Goal: Communication & Community: Answer question/provide support

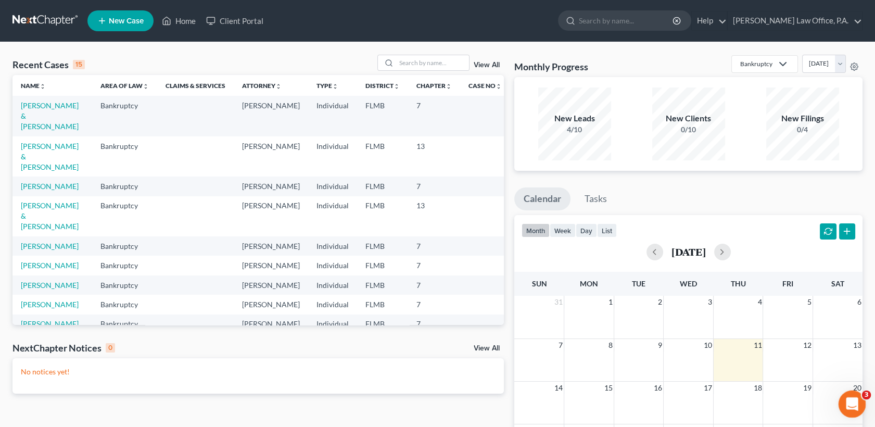
click at [857, 403] on div "Open Intercom Messenger" at bounding box center [850, 402] width 34 height 34
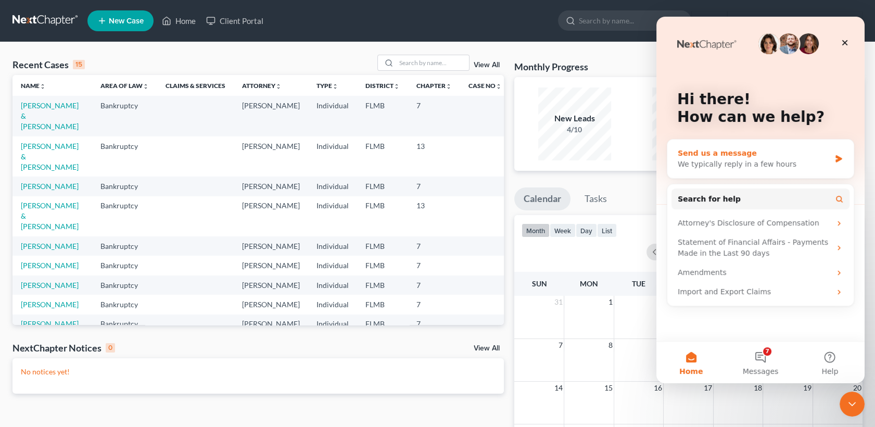
click at [757, 171] on div "Send us a message We typically reply in a few hours" at bounding box center [760, 158] width 186 height 39
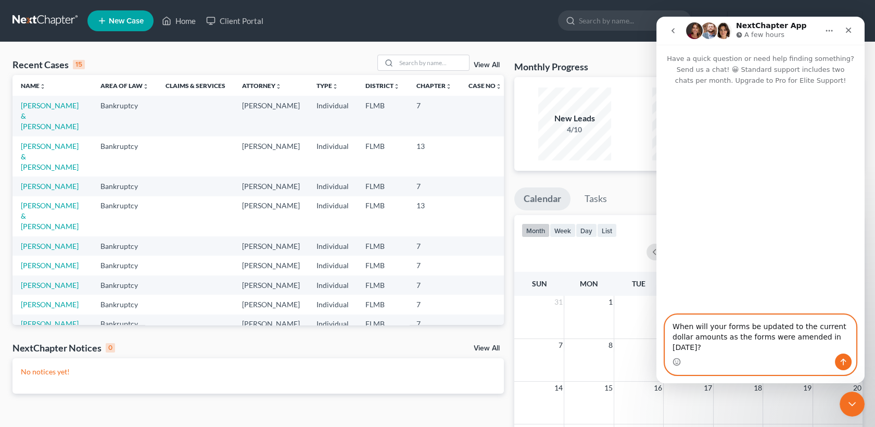
paste textarea "[URL][DOMAIN_NAME][DATE]"
type textarea "When will your forms be updated to the current dollar amounts as the forms were…"
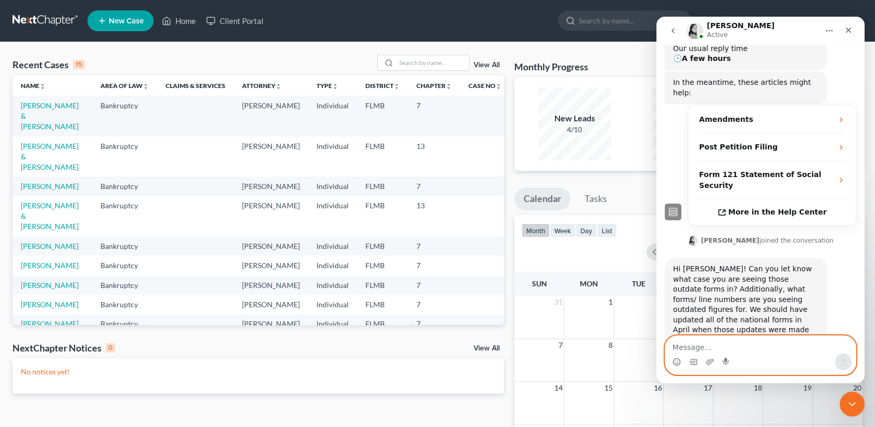
scroll to position [175, 0]
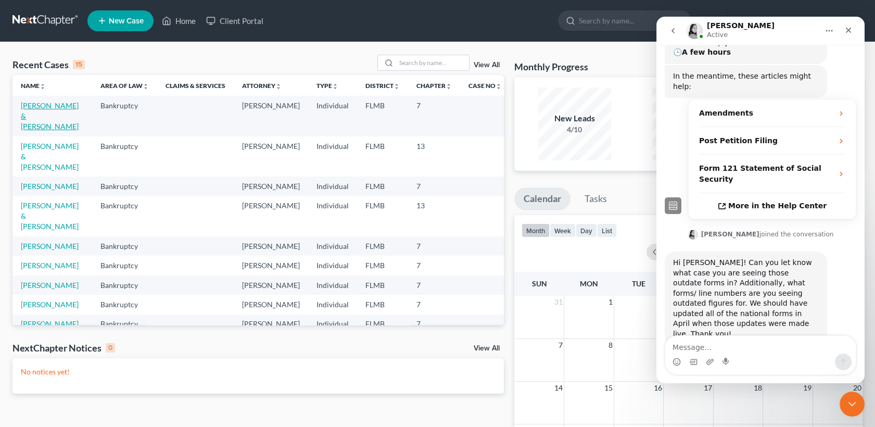
click at [48, 106] on link "[PERSON_NAME] & [PERSON_NAME]" at bounding box center [50, 116] width 58 height 30
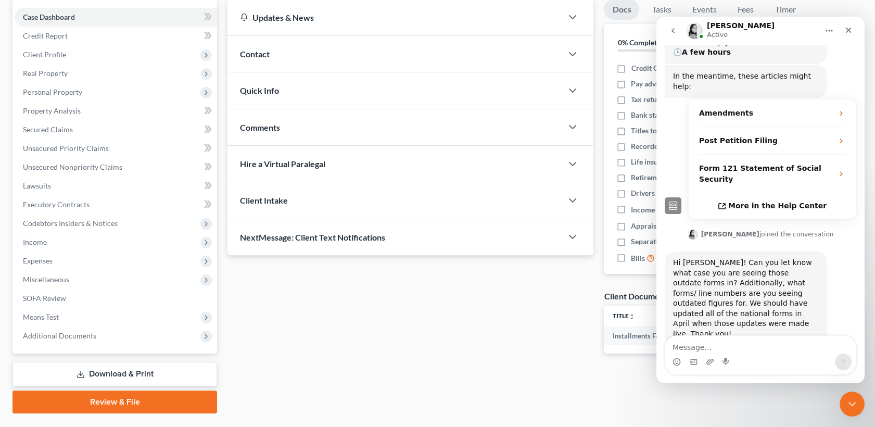
scroll to position [125, 0]
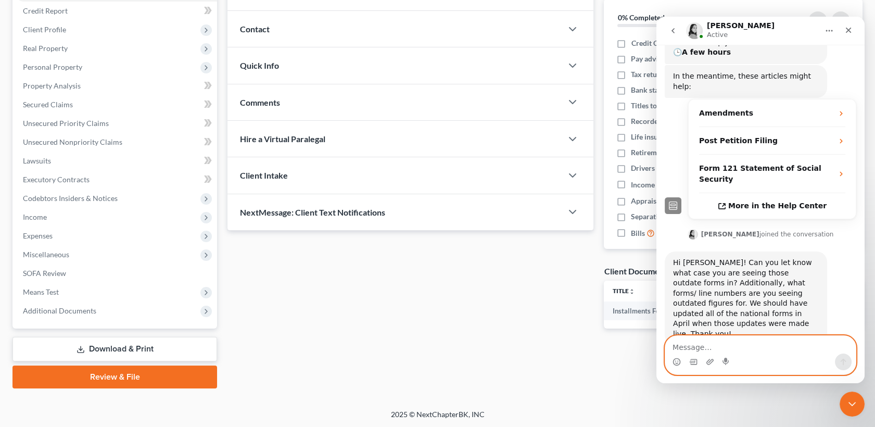
click at [727, 337] on textarea "Message…" at bounding box center [760, 345] width 190 height 18
type textarea "Statement of Financial Affairs #6"
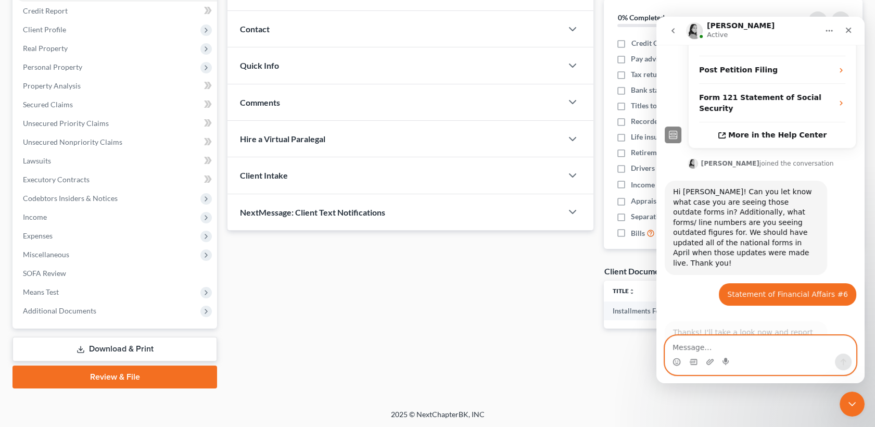
scroll to position [237, 0]
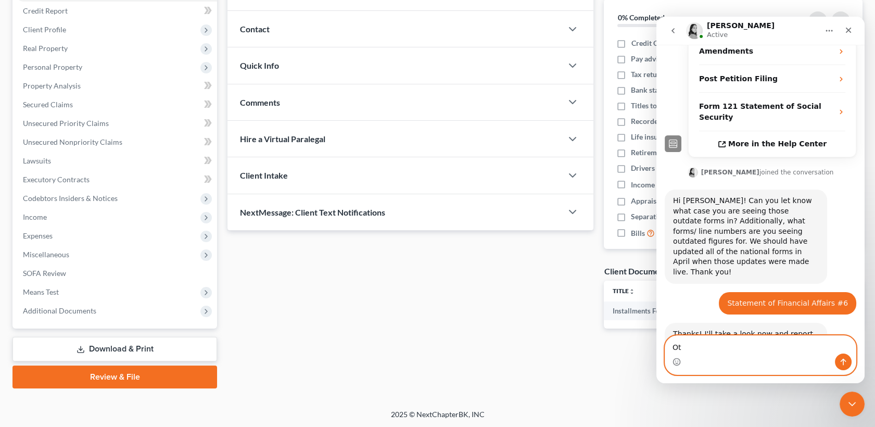
type textarea "O"
type textarea "F"
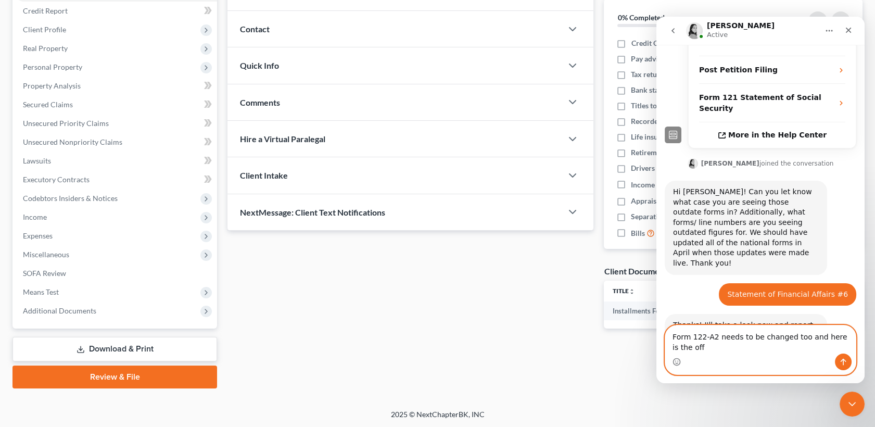
scroll to position [247, 0]
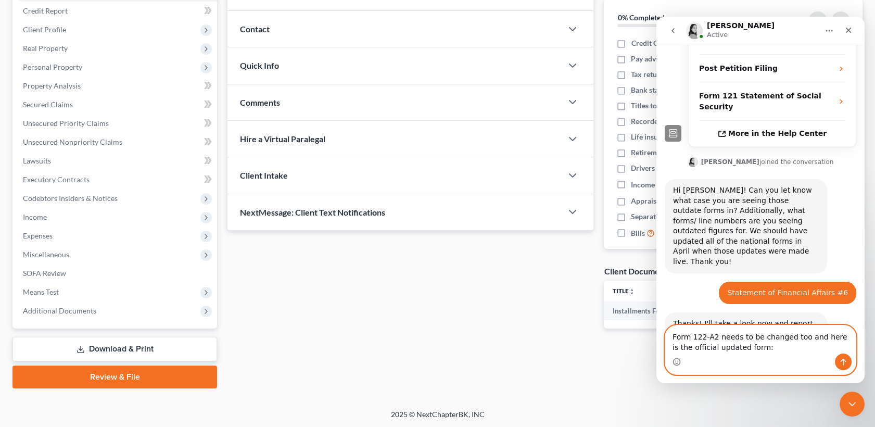
paste textarea "[URL][DOMAIN_NAME]"
type textarea "Form 122-A2 needs to be changed too and here is the official updated form: [URL…"
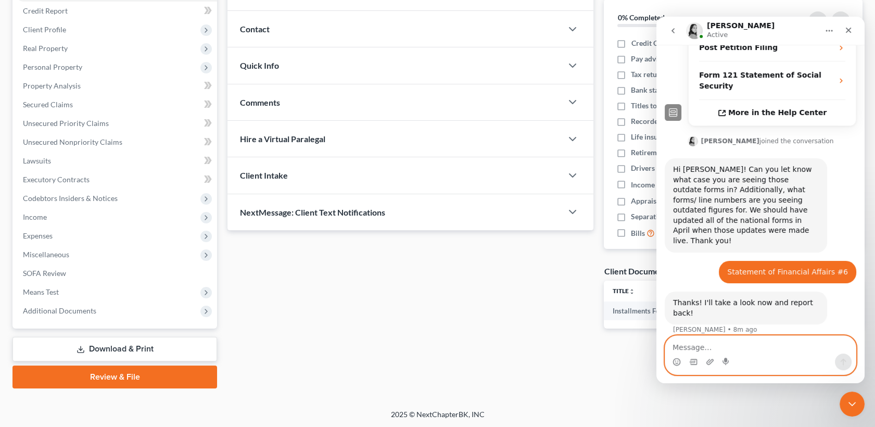
scroll to position [298, 0]
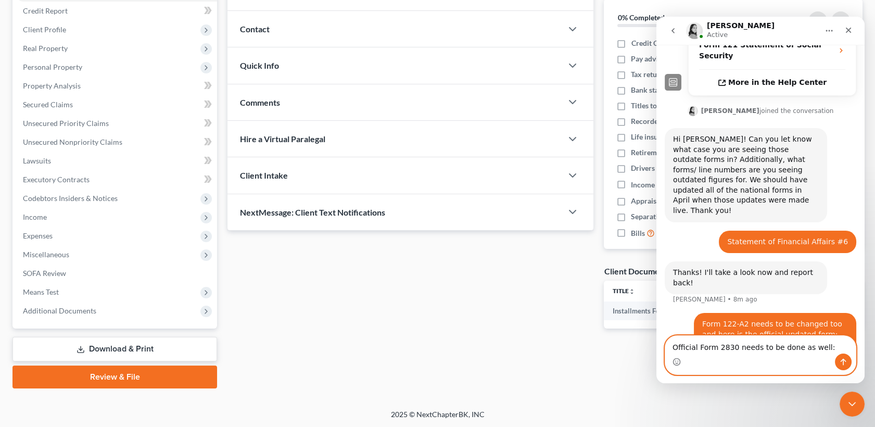
paste textarea "[URL][DOMAIN_NAME]"
type textarea "Official Form 2830 needs to be done as well: [URL][DOMAIN_NAME]"
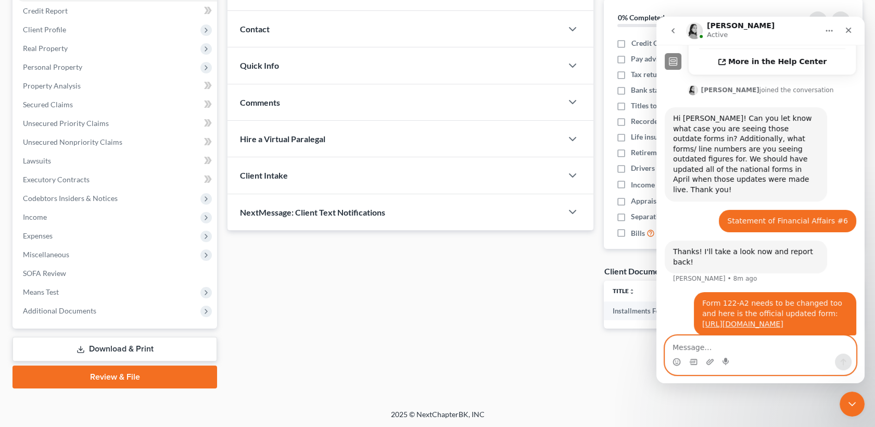
scroll to position [342, 0]
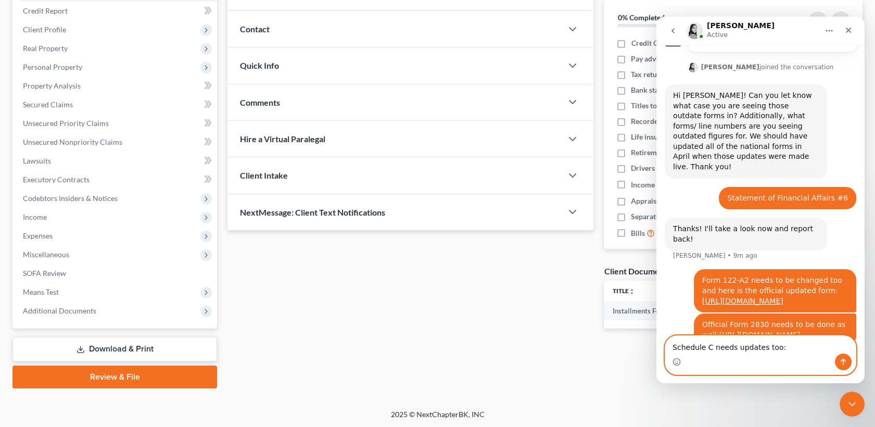
paste textarea "[URL][DOMAIN_NAME]"
type textarea "Schedule C needs updates too: [URL][DOMAIN_NAME]"
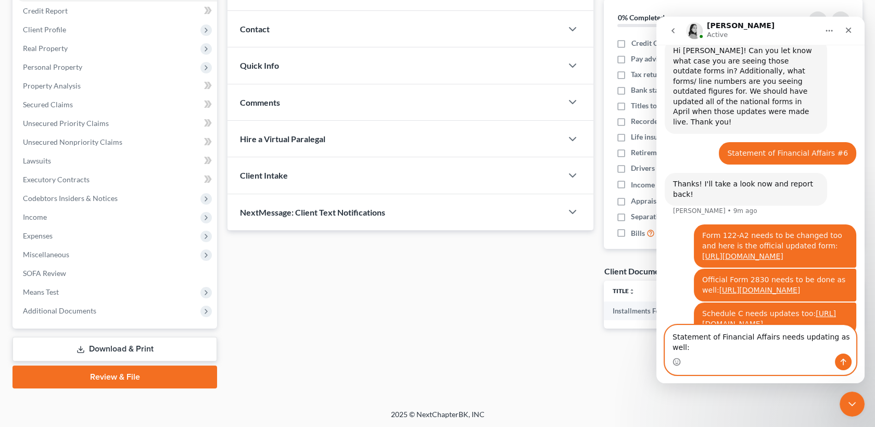
scroll to position [8, 0]
paste textarea "[URL][DOMAIN_NAME]"
type textarea "Statement of Financial Affairs needs updating as well: [URL][DOMAIN_NAME]"
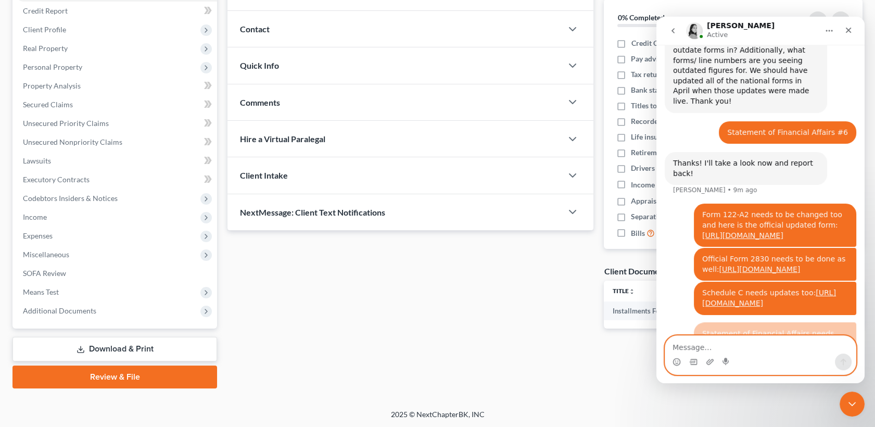
scroll to position [441, 0]
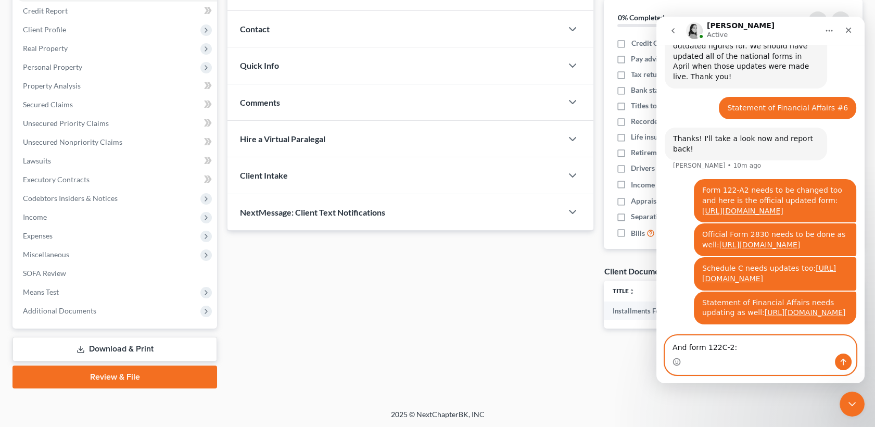
paste textarea "[URL][DOMAIN_NAME]"
type textarea "And form 122C-2: [URL][DOMAIN_NAME]"
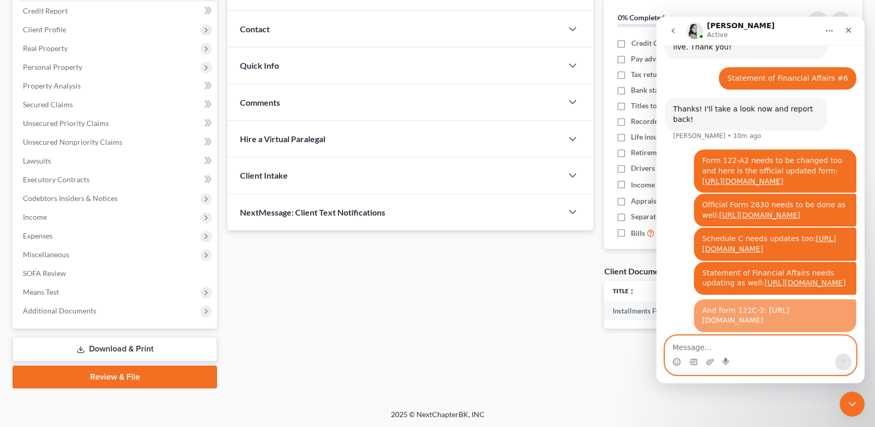
scroll to position [485, 0]
